Goal: Transaction & Acquisition: Purchase product/service

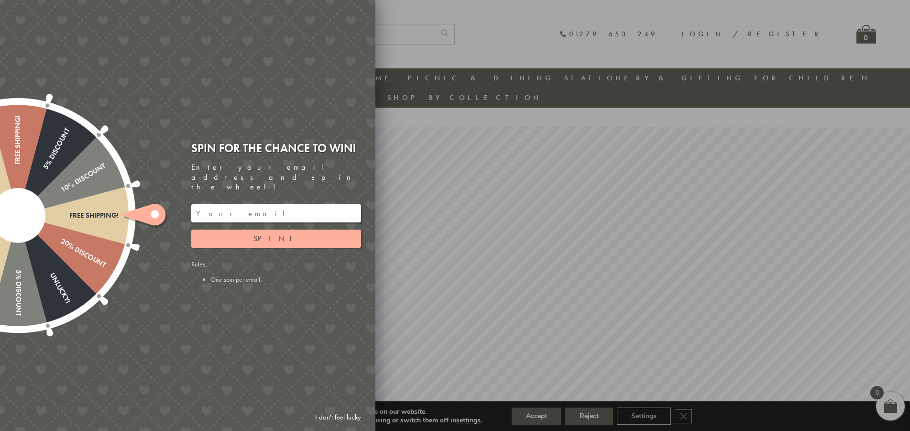
click at [346, 416] on link "I don't feel lucky" at bounding box center [337, 418] width 55 height 18
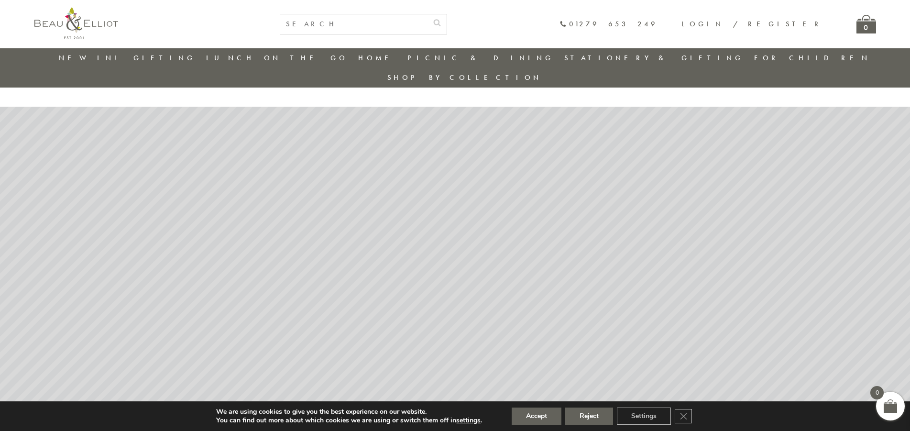
scroll to position [49, 0]
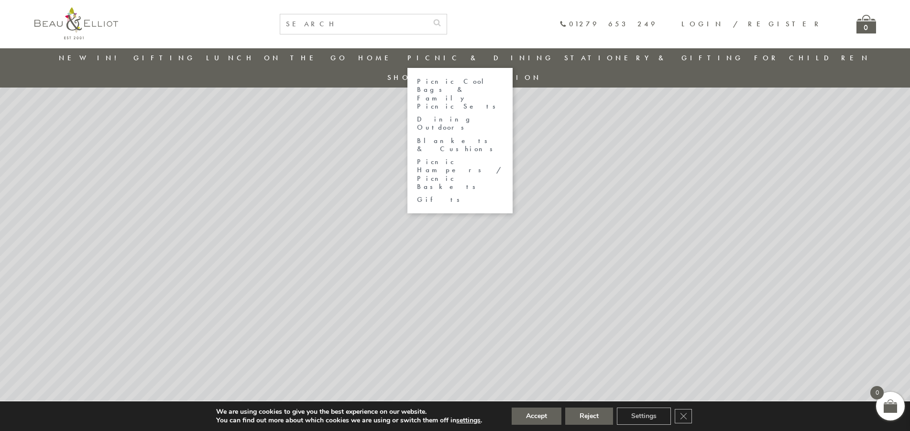
click at [446, 86] on link "Picnic Cool Bags & Family Picnic Sets" at bounding box center [460, 94] width 86 height 33
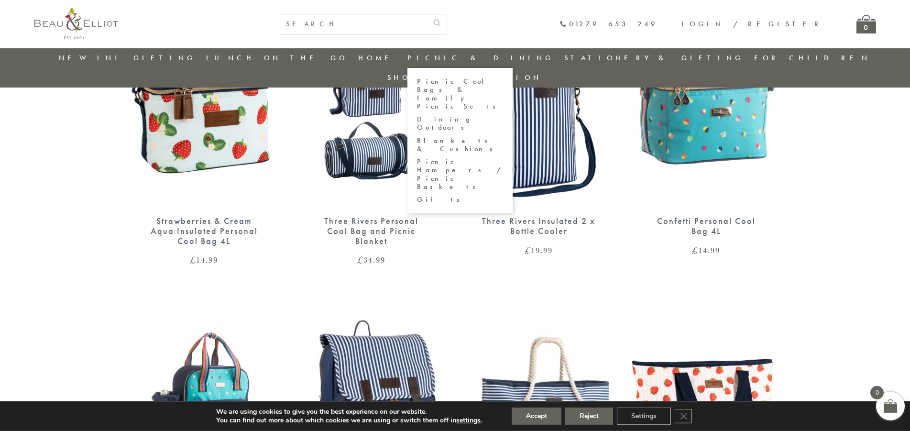
scroll to position [660, 0]
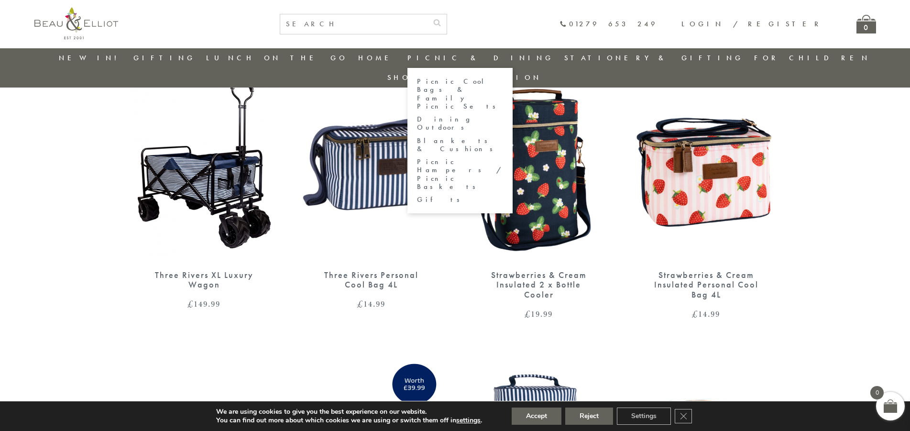
click at [440, 115] on link "Dining Outdoors" at bounding box center [460, 123] width 86 height 17
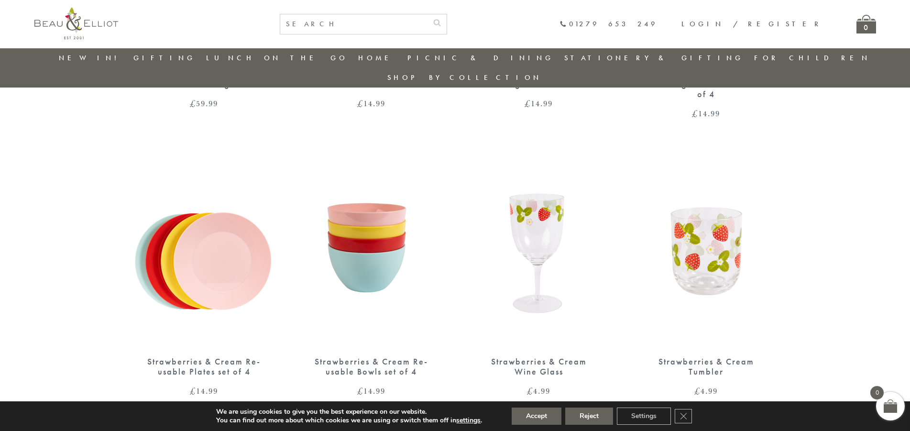
scroll to position [567, 0]
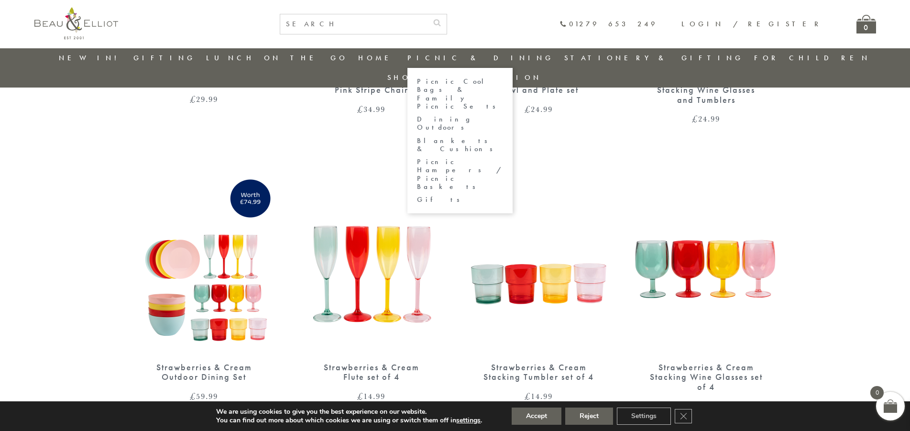
click at [440, 158] on link "Picnic Hampers / Picnic Baskets" at bounding box center [460, 174] width 86 height 33
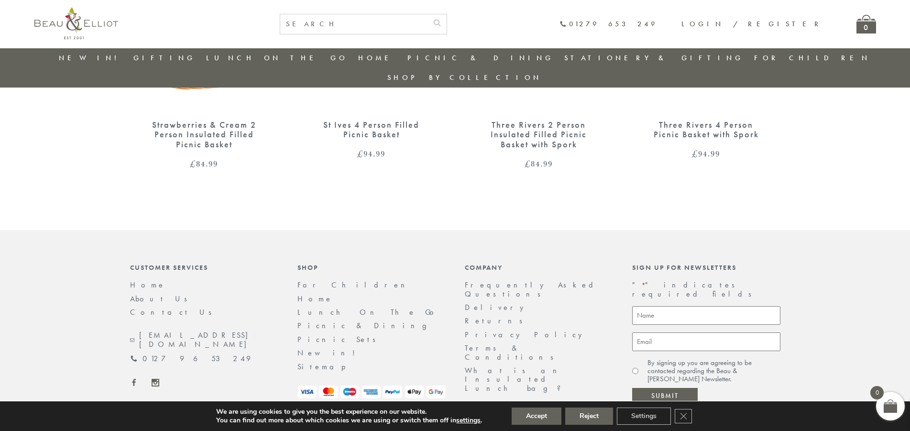
scroll to position [566, 0]
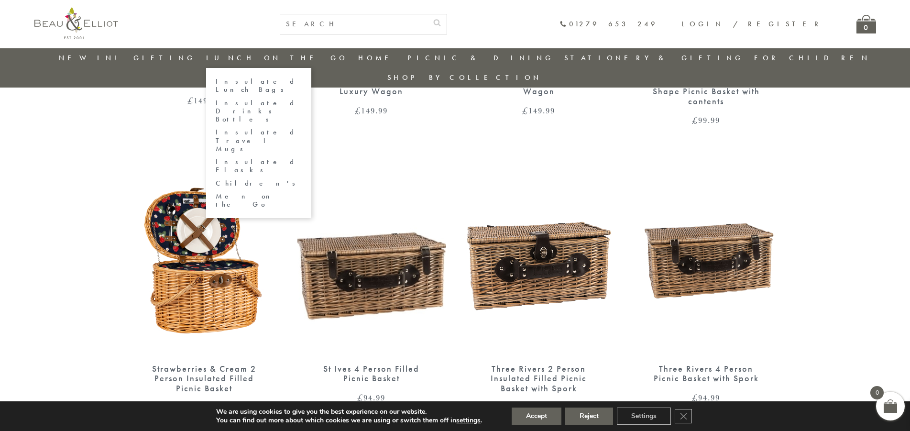
click at [266, 54] on link "Lunch On The Go" at bounding box center [277, 58] width 142 height 10
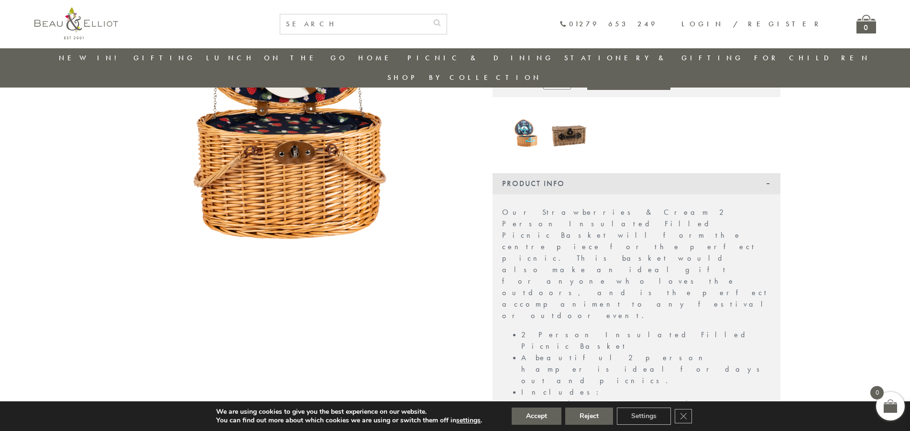
scroll to position [420, 0]
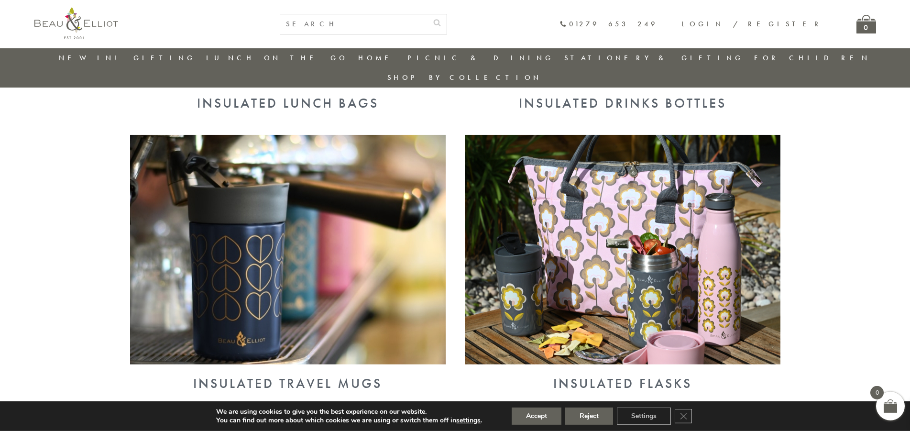
scroll to position [567, 0]
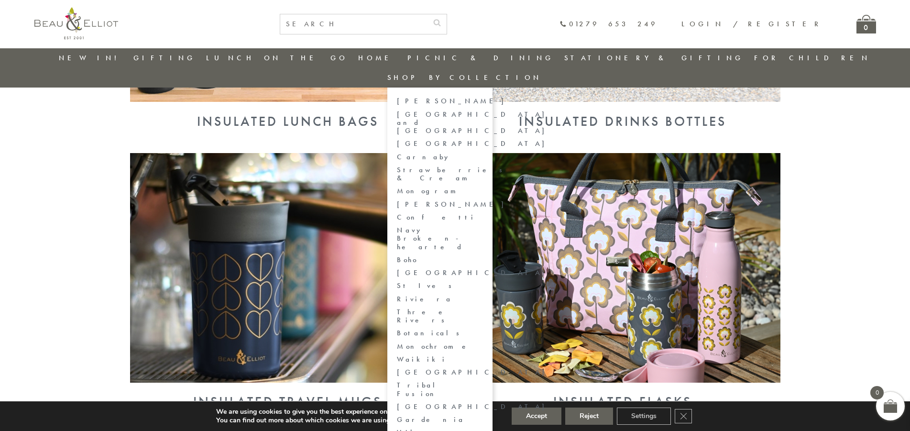
click at [483, 282] on link "St Ives" at bounding box center [440, 286] width 86 height 8
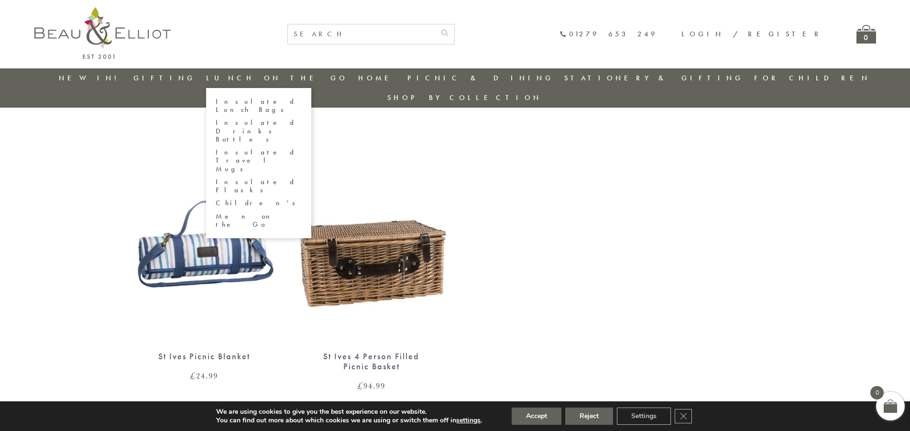
click at [260, 100] on link "Insulated Lunch Bags" at bounding box center [259, 106] width 86 height 17
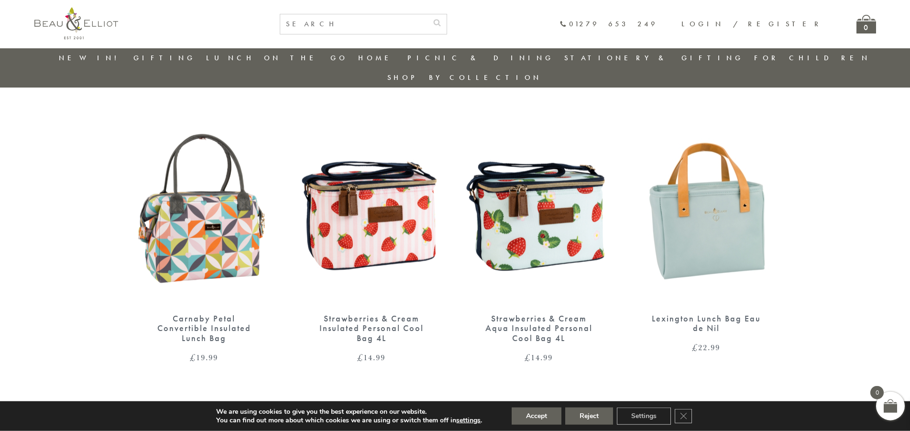
scroll to position [582, 0]
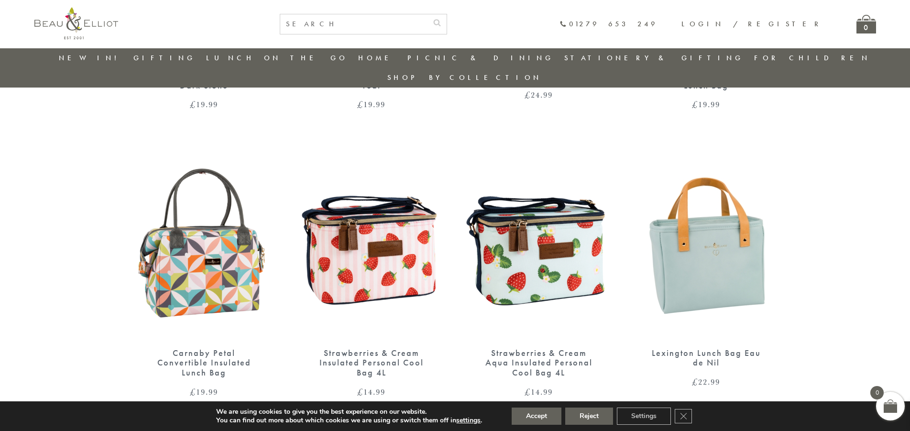
click at [718, 210] on img at bounding box center [706, 242] width 148 height 191
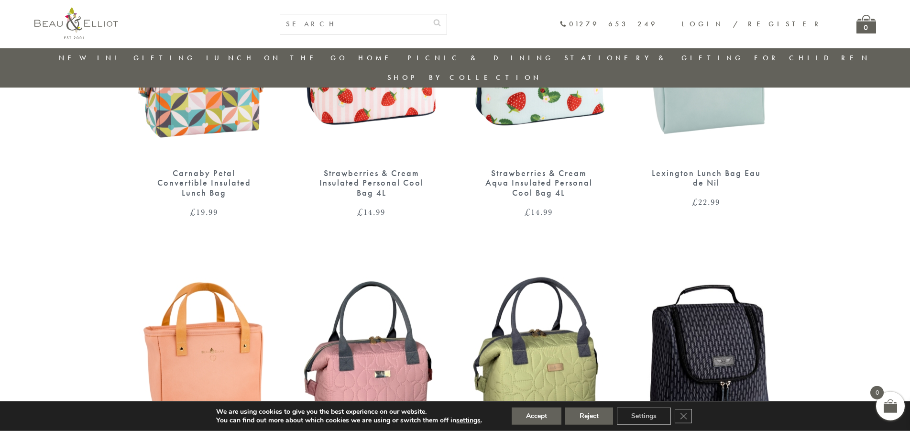
scroll to position [826, 0]
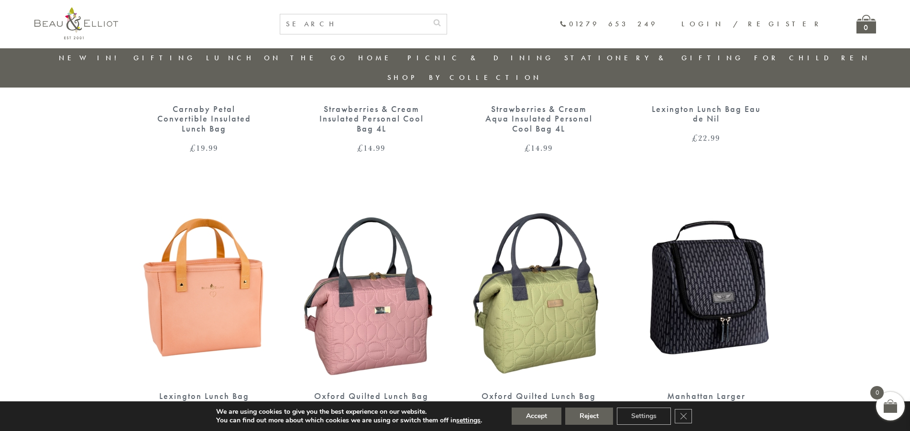
click at [225, 255] on img at bounding box center [204, 285] width 148 height 191
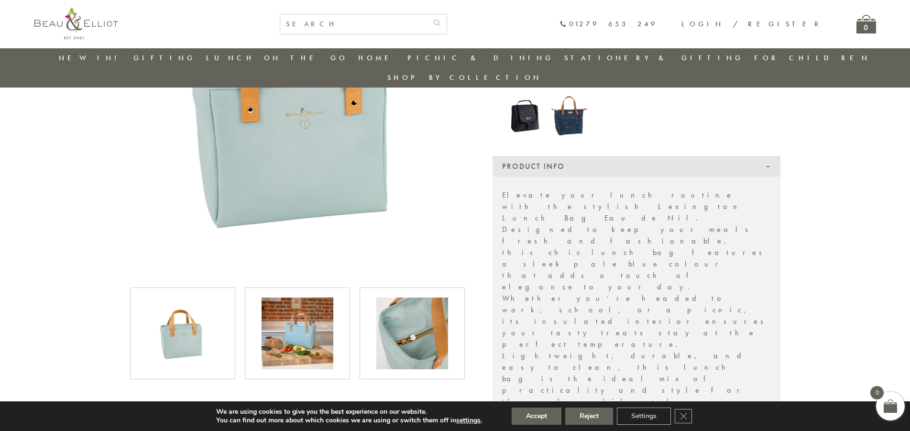
scroll to position [177, 0]
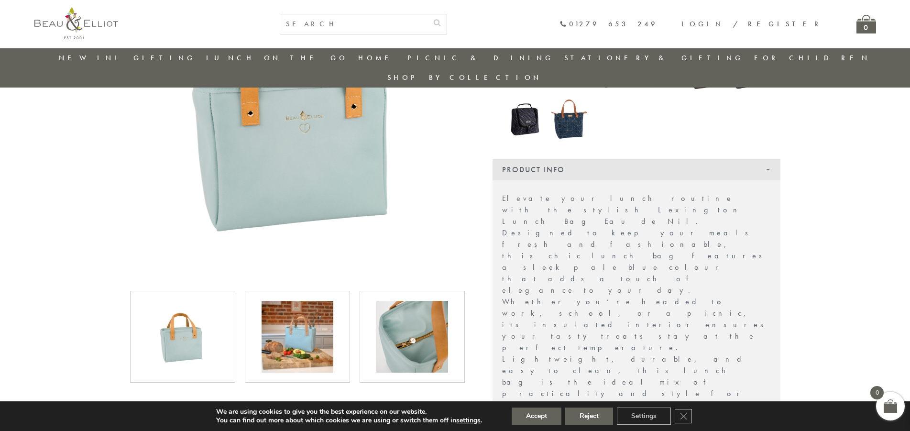
click at [310, 313] on img at bounding box center [298, 337] width 72 height 72
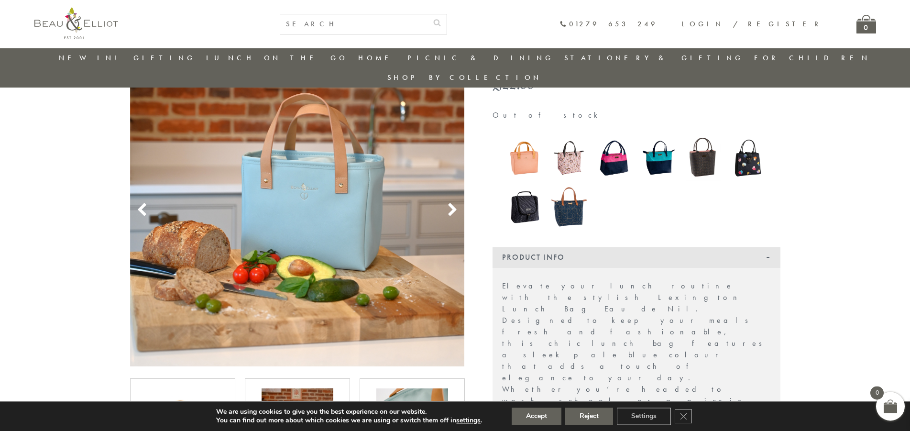
scroll to position [31, 0]
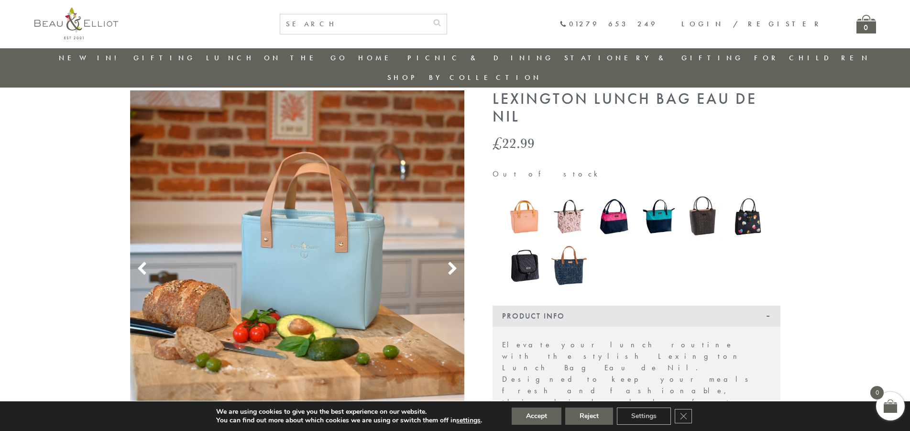
click at [452, 262] on use at bounding box center [452, 268] width 8 height 13
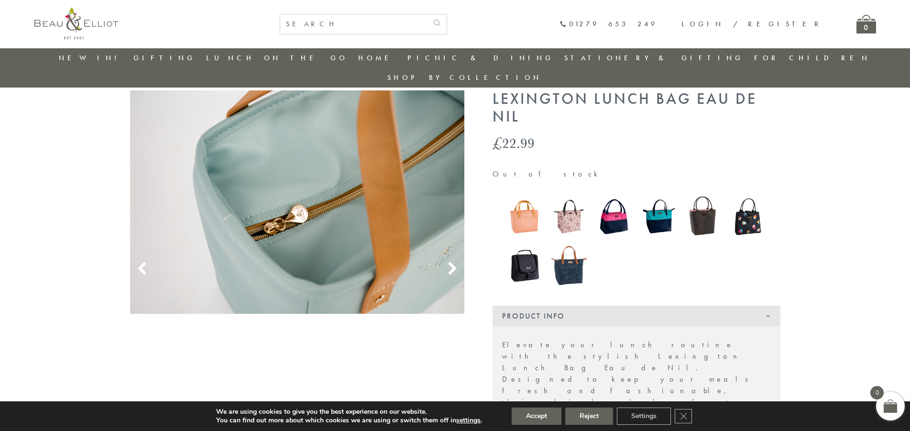
click at [452, 262] on use at bounding box center [452, 268] width 8 height 13
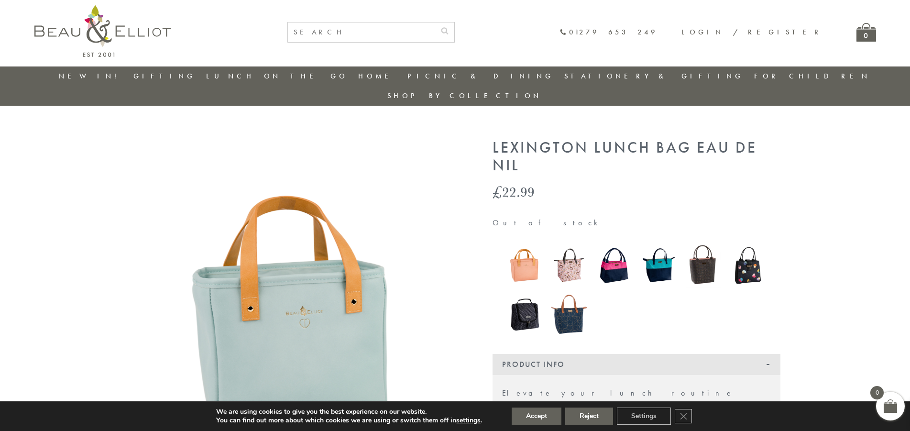
scroll to position [0, 0]
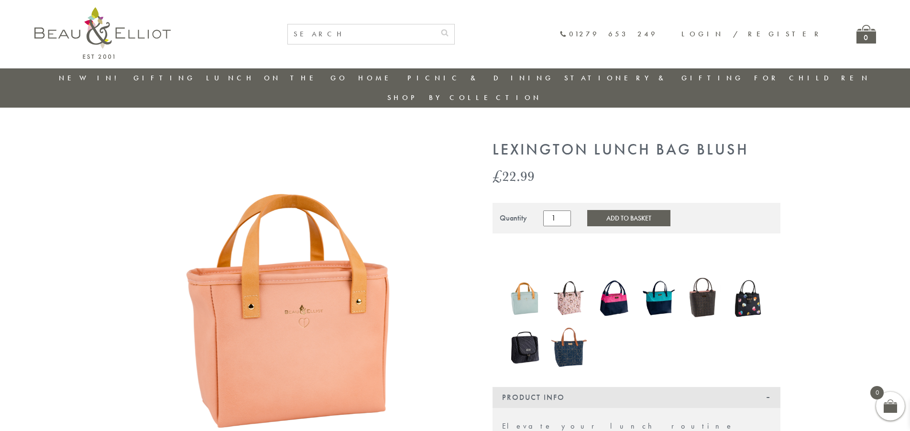
click at [602, 210] on button "Add to Basket" at bounding box center [628, 218] width 83 height 16
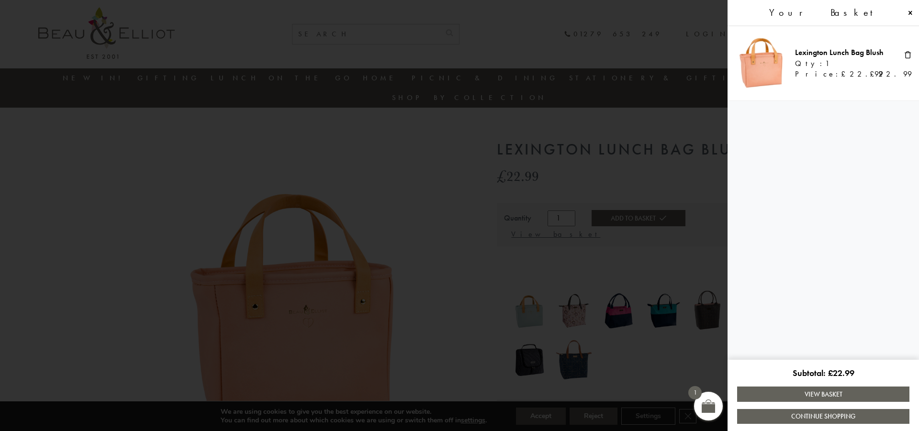
click at [822, 391] on link "View Basket" at bounding box center [823, 394] width 172 height 15
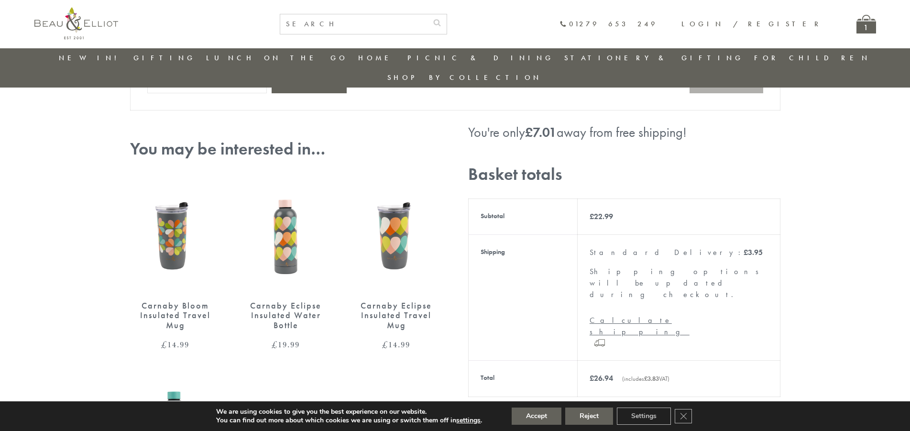
scroll to position [323, 0]
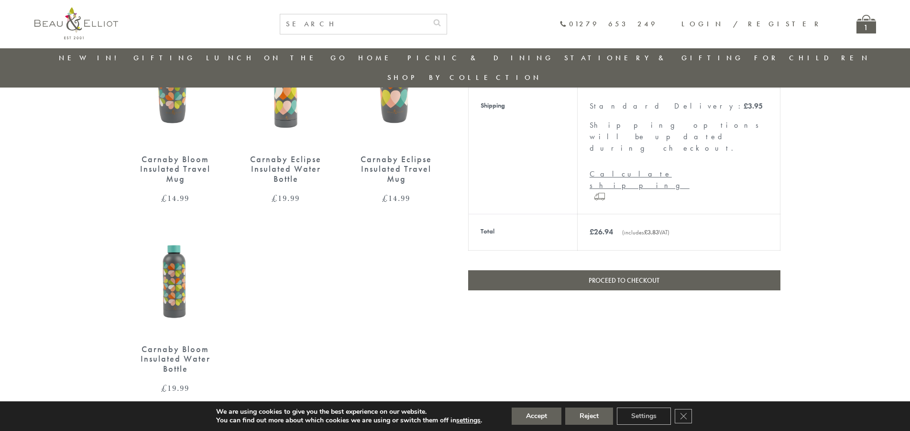
click at [626, 270] on link "Proceed to checkout" at bounding box center [624, 280] width 312 height 20
